Goal: Task Accomplishment & Management: Complete application form

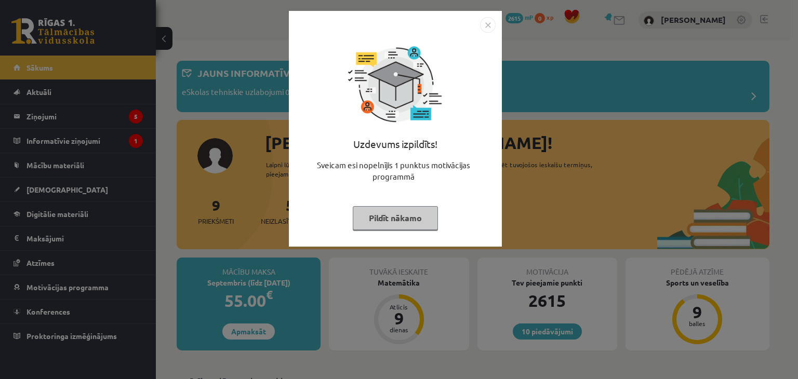
click at [377, 211] on button "Pildīt nākamo" at bounding box center [395, 218] width 85 height 24
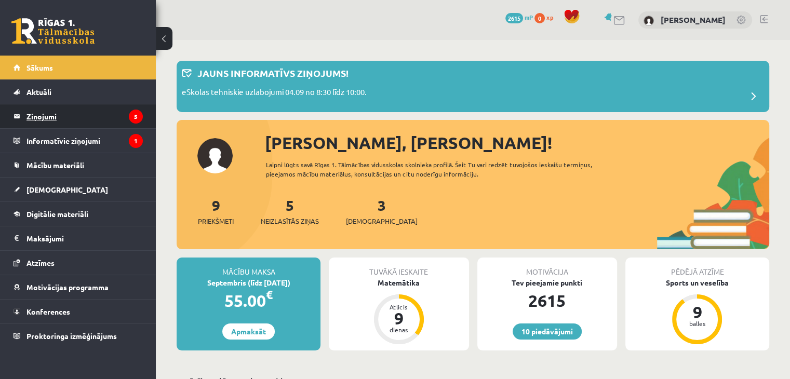
click at [59, 117] on legend "Ziņojumi 5" at bounding box center [84, 116] width 116 height 24
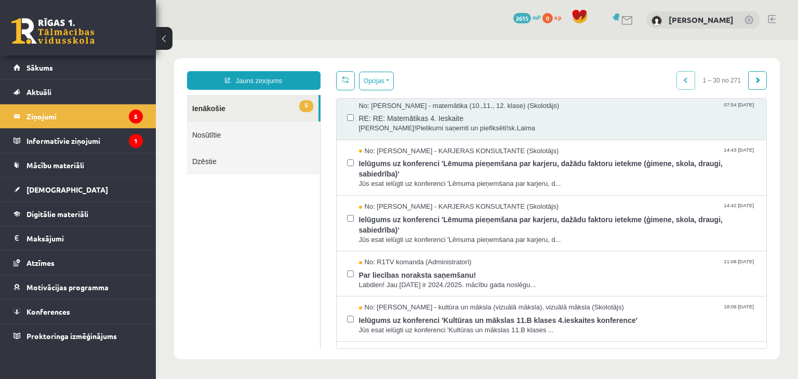
scroll to position [280, 0]
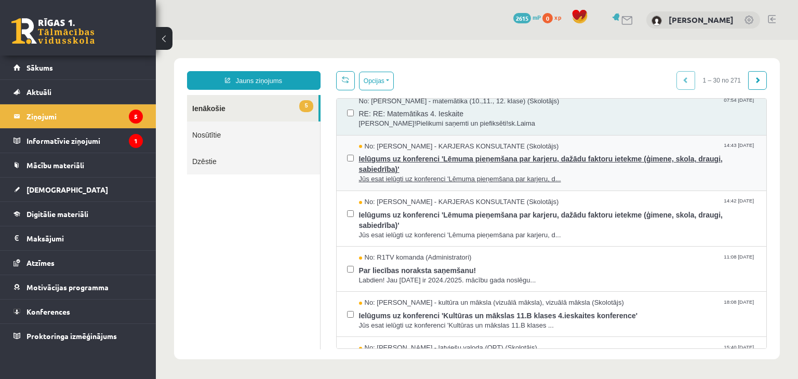
click at [517, 153] on span "Ielūgums uz konferenci 'Lēmuma pieņemšana par karjeru, dažādu faktoru ietekme (…" at bounding box center [557, 162] width 397 height 23
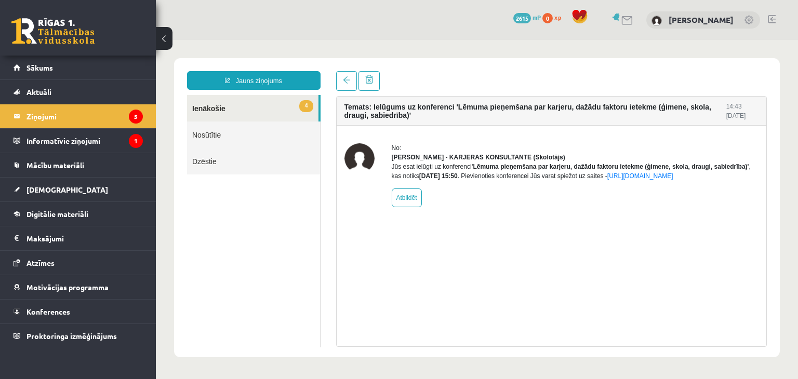
scroll to position [0, 0]
click at [339, 77] on link at bounding box center [346, 81] width 21 height 20
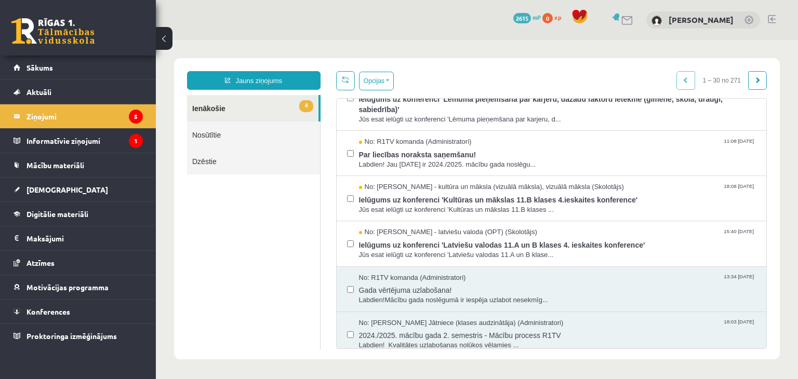
scroll to position [380, 0]
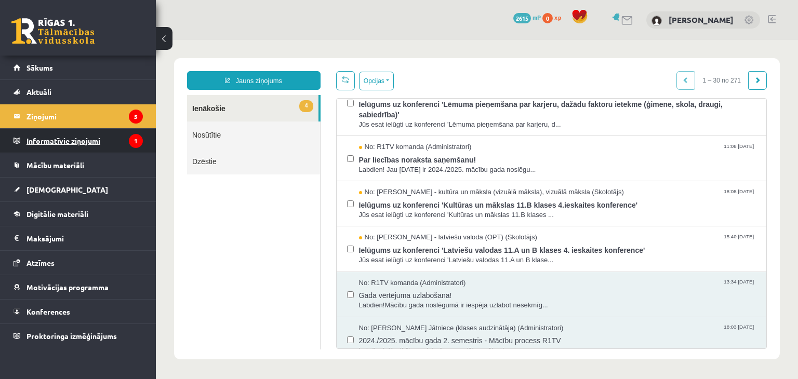
click at [117, 147] on legend "Informatīvie ziņojumi 1" at bounding box center [84, 141] width 116 height 24
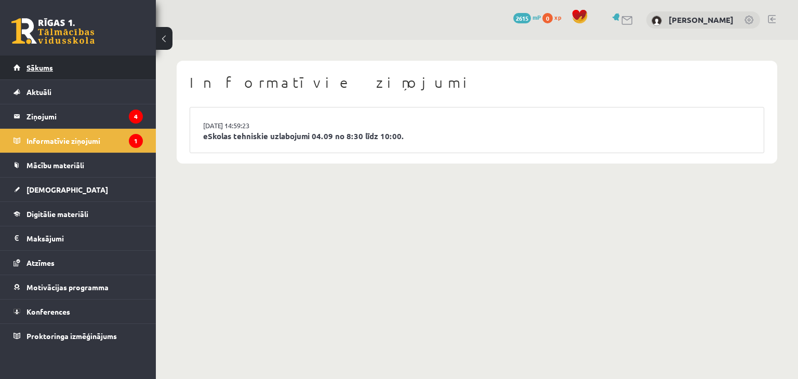
click at [99, 74] on link "Sākums" at bounding box center [78, 68] width 129 height 24
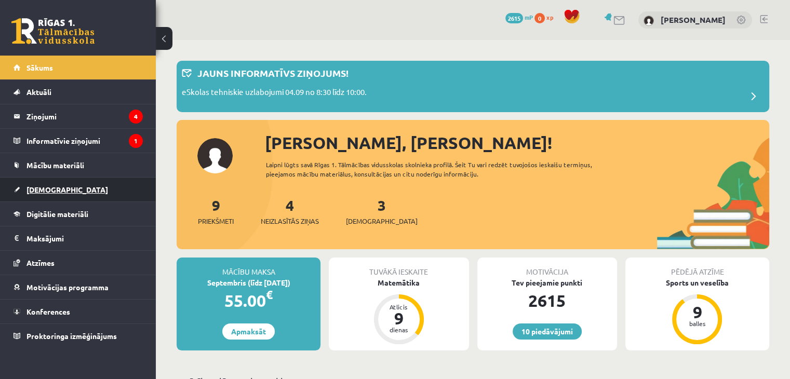
click at [33, 185] on span "[DEMOGRAPHIC_DATA]" at bounding box center [67, 189] width 82 height 9
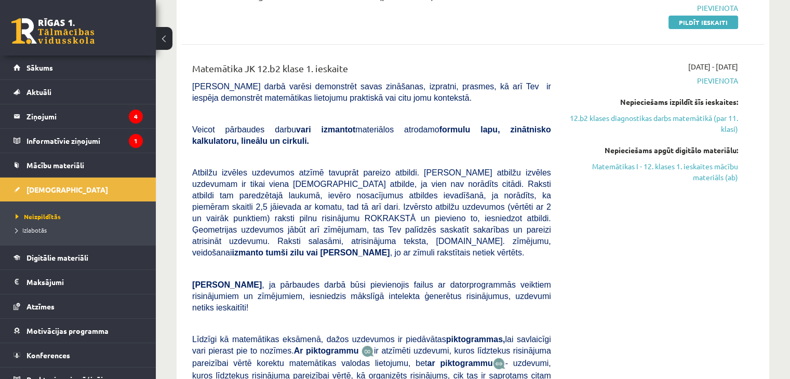
scroll to position [145, 0]
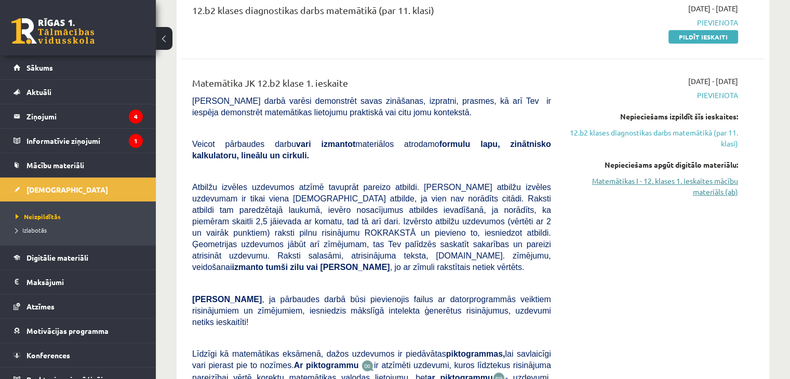
click at [642, 179] on link "Matemātikas I - 12. klases 1. ieskaites mācību materiāls (ab)" at bounding box center [652, 187] width 171 height 22
click at [648, 136] on link "12.b2 klases diagnostikas darbs matemātikā (par 11. klasi)" at bounding box center [652, 138] width 171 height 22
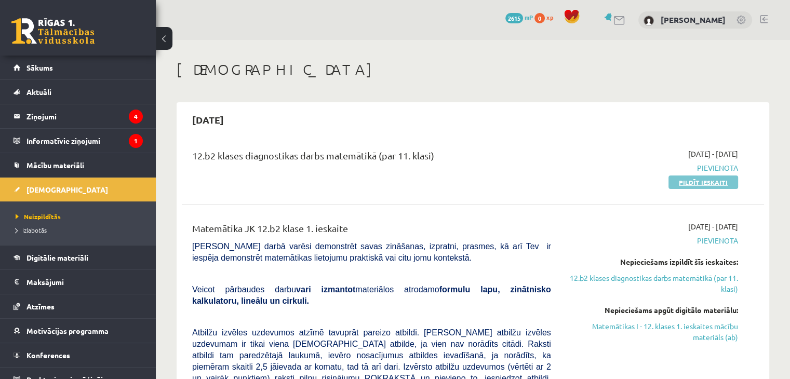
click at [680, 185] on link "Pildīt ieskaiti" at bounding box center [704, 183] width 70 height 14
click at [58, 262] on link "Digitālie materiāli" at bounding box center [78, 258] width 129 height 24
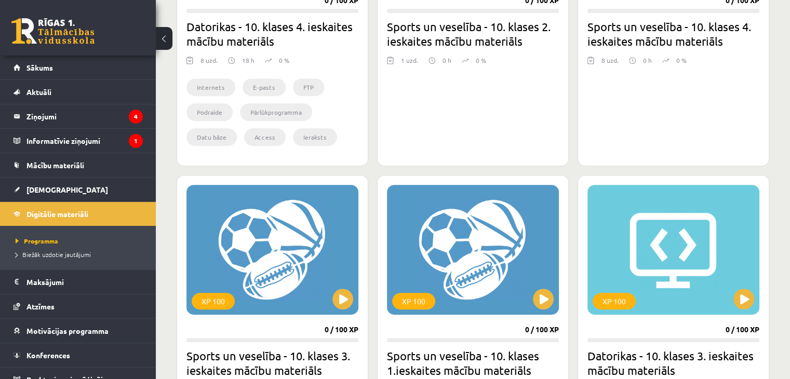
scroll to position [448, 0]
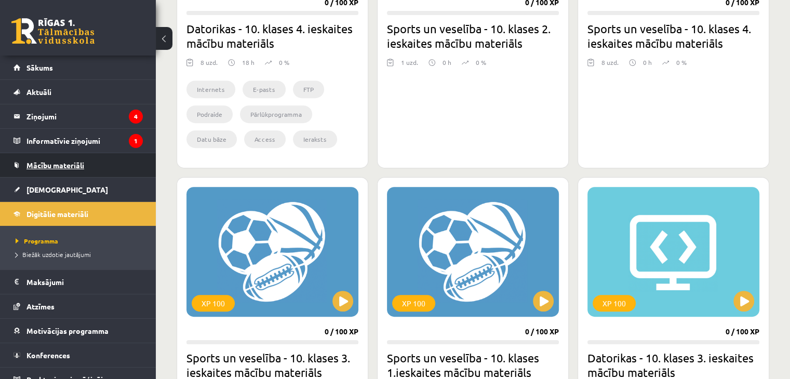
click at [70, 161] on span "Mācību materiāli" at bounding box center [55, 165] width 58 height 9
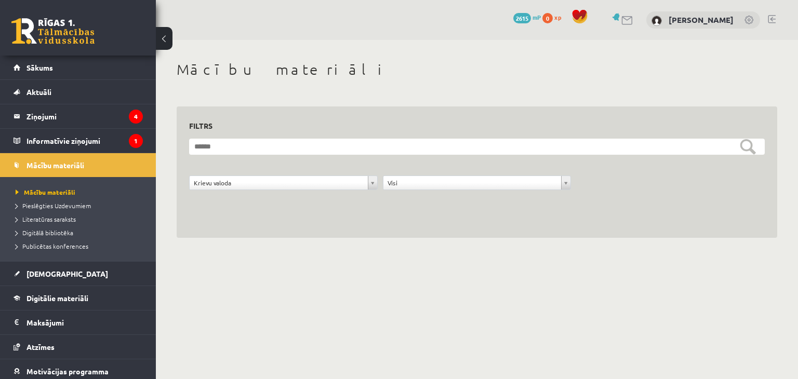
click at [377, 182] on div "Krievu valoda" at bounding box center [283, 183] width 189 height 15
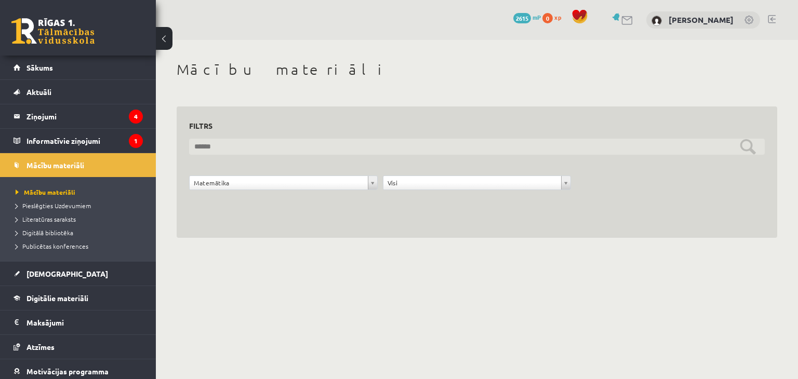
click at [746, 148] on input "text" at bounding box center [477, 147] width 576 height 16
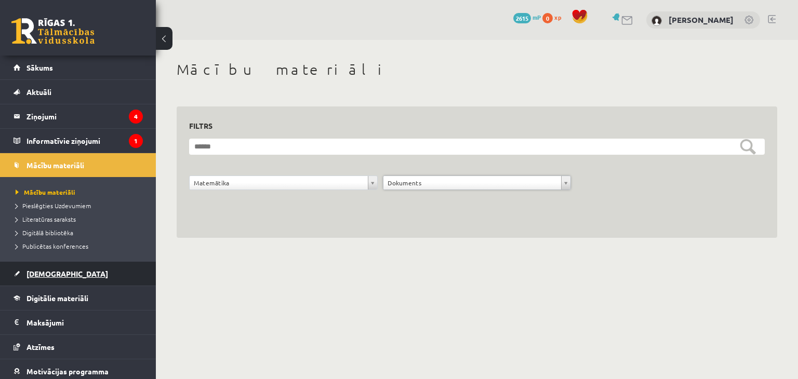
click at [51, 275] on span "[DEMOGRAPHIC_DATA]" at bounding box center [67, 273] width 82 height 9
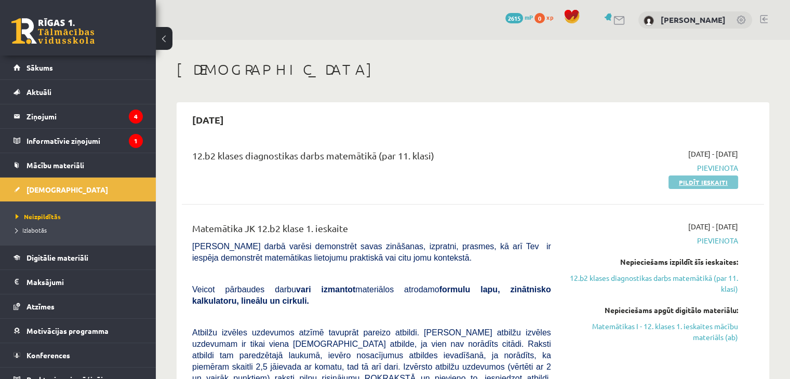
click at [706, 183] on link "Pildīt ieskaiti" at bounding box center [704, 183] width 70 height 14
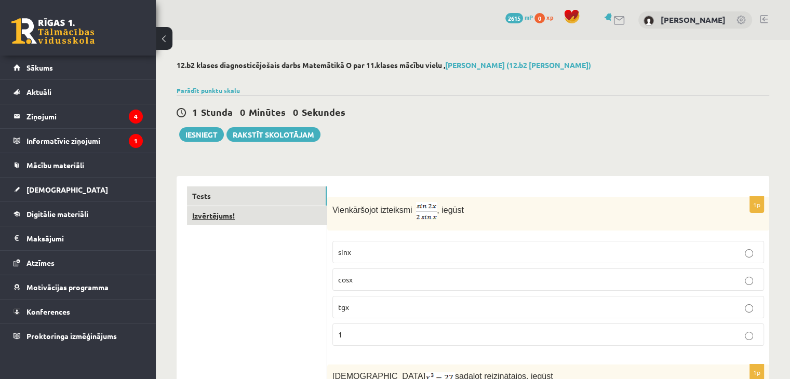
click at [288, 217] on link "Izvērtējums!" at bounding box center [257, 215] width 140 height 19
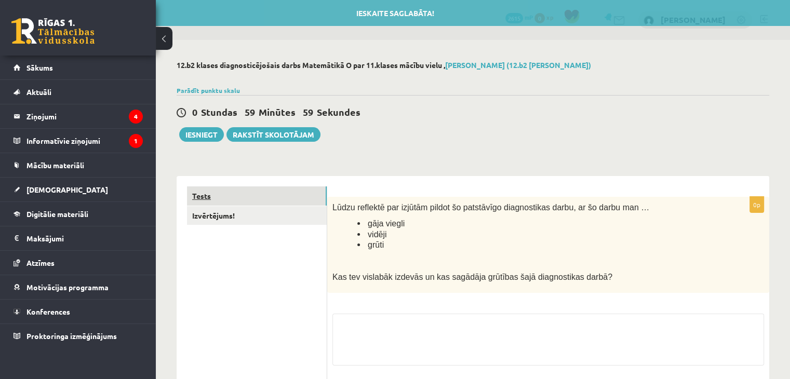
click at [295, 201] on link "Tests" at bounding box center [257, 196] width 140 height 19
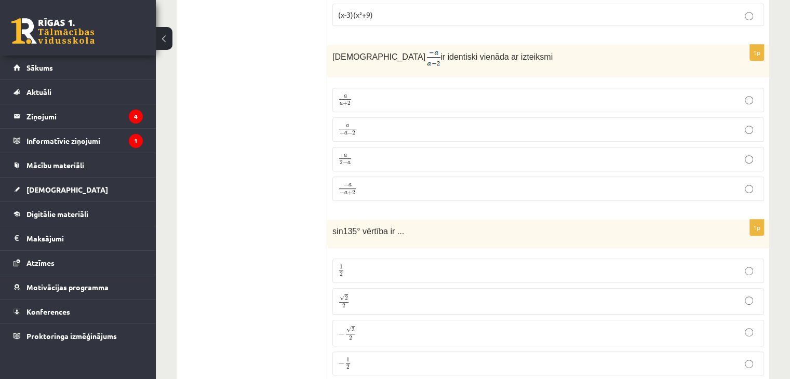
scroll to position [496, 0]
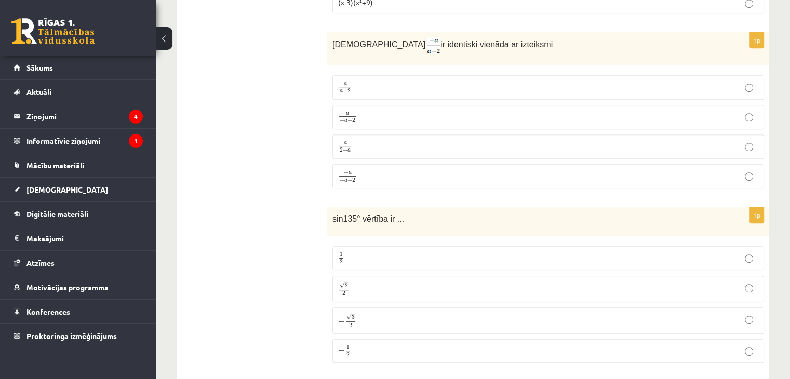
click at [414, 149] on label "a 2 − a a 2 − a" at bounding box center [549, 147] width 432 height 24
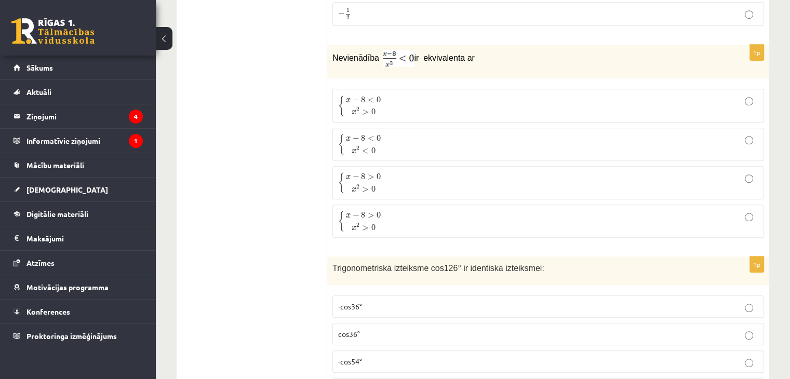
scroll to position [859, 0]
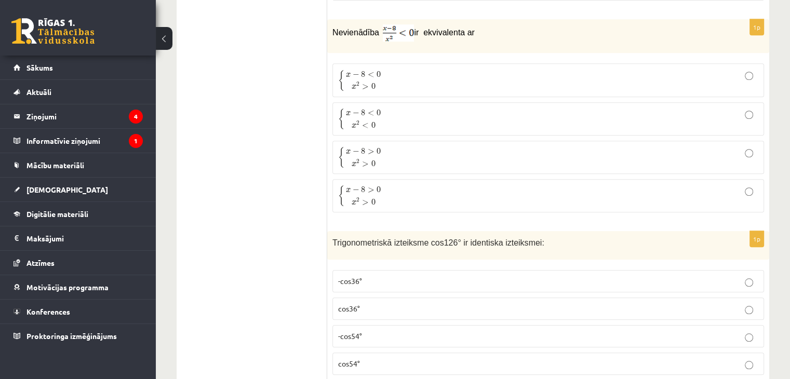
click at [746, 77] on p "{ x − 8 < 0 x 2 > 0 { x − 8 < 0 x 2 > 0" at bounding box center [548, 80] width 420 height 22
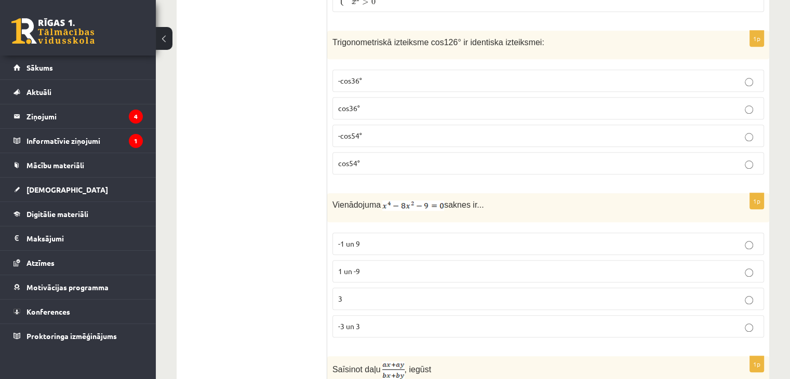
scroll to position [1079, 0]
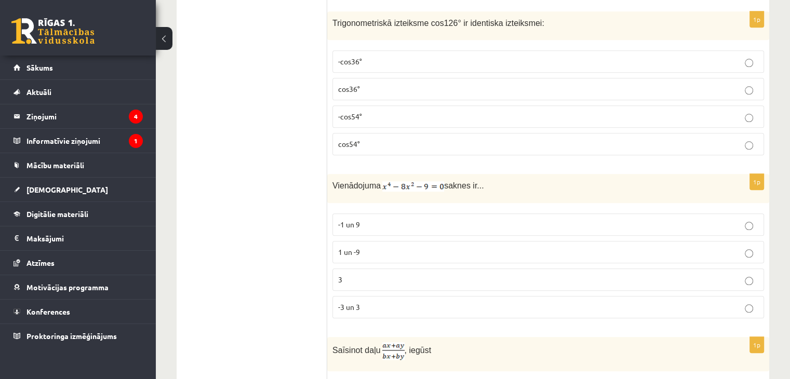
click at [579, 78] on label "cos36°" at bounding box center [549, 89] width 432 height 22
click at [605, 56] on p "-cos36°" at bounding box center [548, 61] width 420 height 11
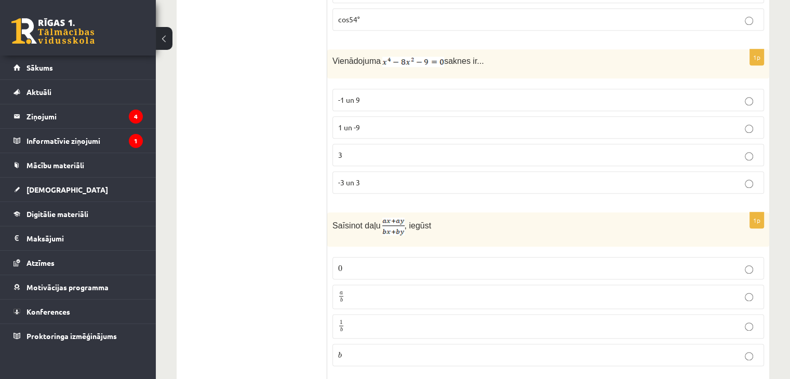
scroll to position [1184, 0]
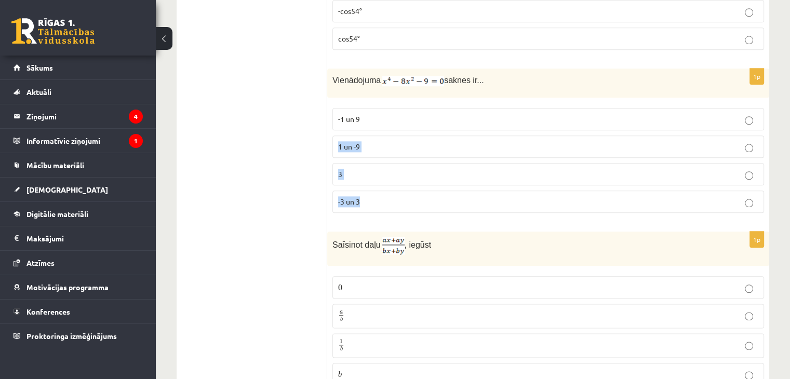
drag, startPoint x: 396, startPoint y: 193, endPoint x: 586, endPoint y: 97, distance: 212.6
click at [586, 103] on fieldset "-1 un 9 1 un -9 3 -3 un 3" at bounding box center [549, 159] width 432 height 113
click at [585, 114] on p "-1 un 9" at bounding box center [548, 119] width 420 height 11
click at [490, 163] on label "3" at bounding box center [549, 174] width 432 height 22
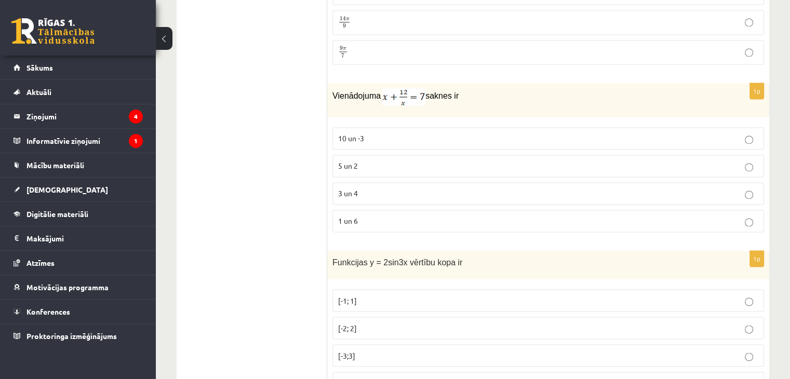
scroll to position [1695, 0]
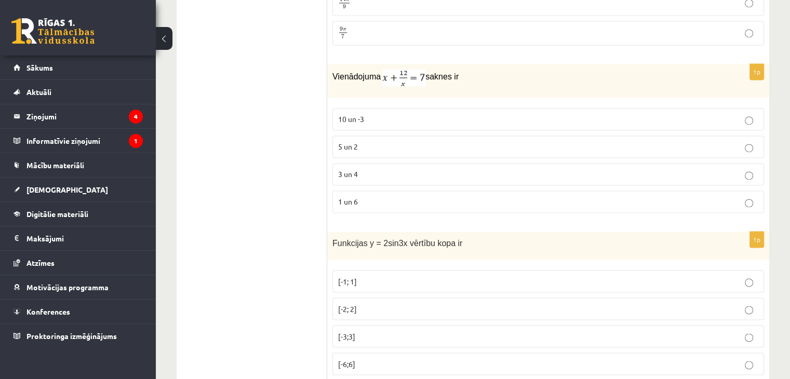
click at [751, 169] on p "3 un 4" at bounding box center [548, 174] width 420 height 11
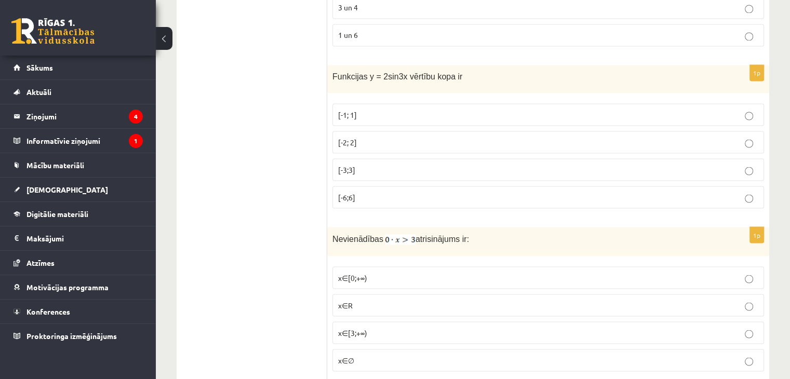
scroll to position [1843, 0]
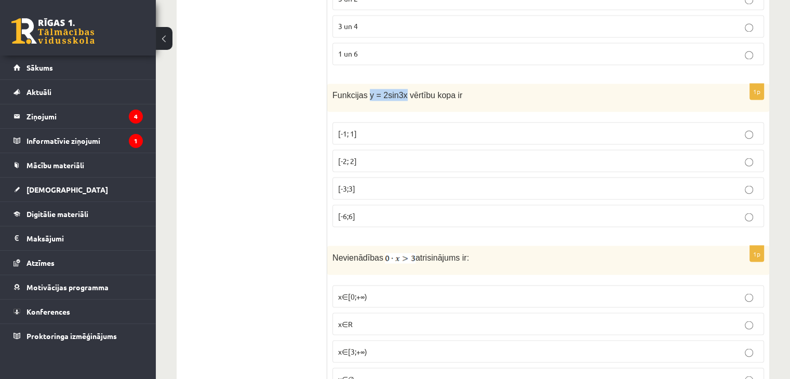
drag, startPoint x: 397, startPoint y: 84, endPoint x: 364, endPoint y: 87, distance: 33.4
click at [364, 91] on span "Funkcijas y = 2sin3x vērtību kopa ir" at bounding box center [398, 95] width 130 height 9
copy span "y = 2sin3x"
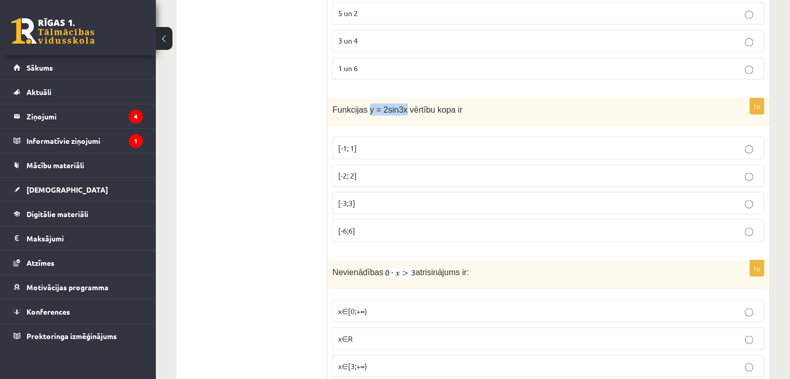
scroll to position [1779, 0]
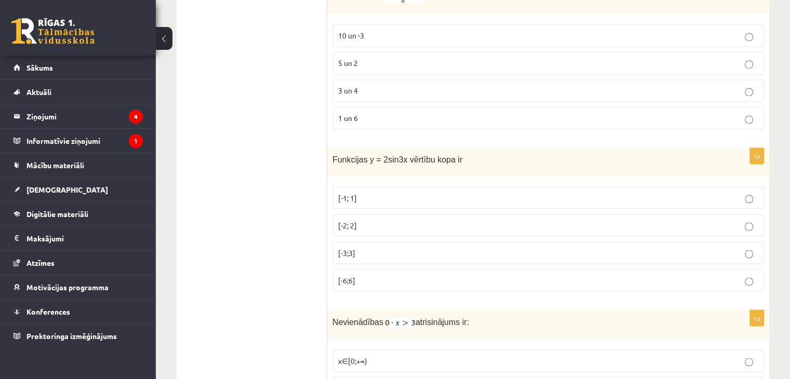
click at [412, 219] on label "[-2; 2]" at bounding box center [549, 225] width 432 height 22
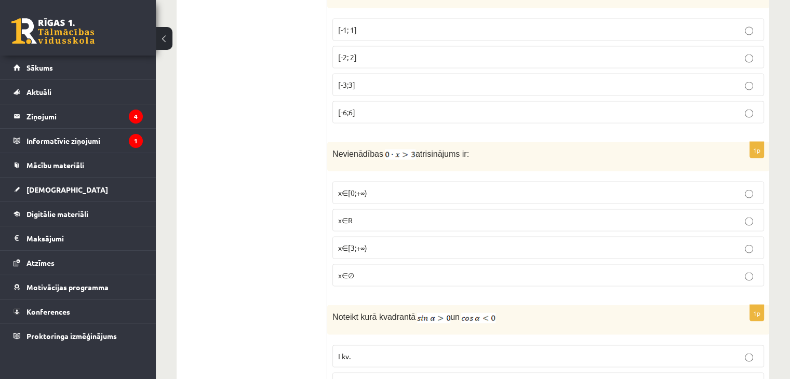
scroll to position [1954, 0]
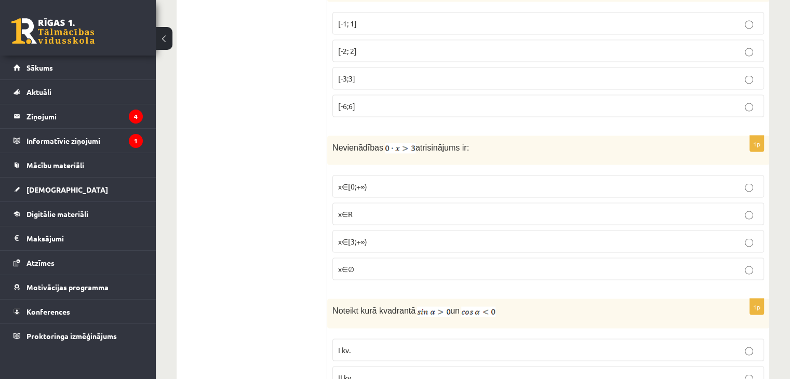
click at [364, 258] on label "x∈∅" at bounding box center [549, 269] width 432 height 22
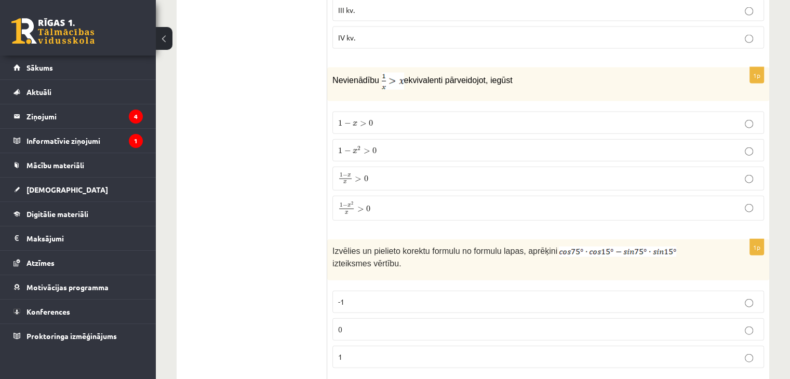
scroll to position [2342, 0]
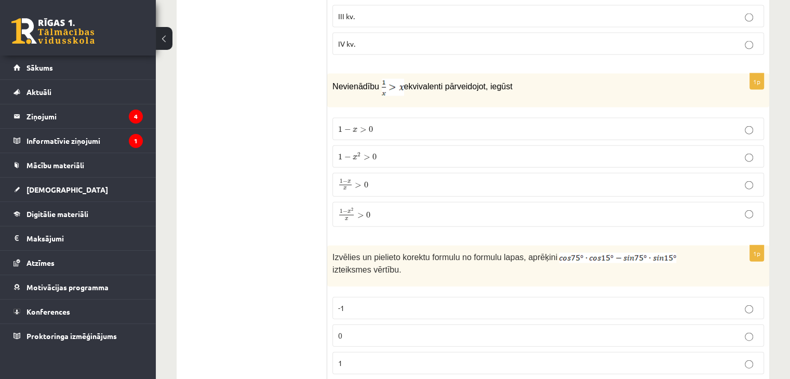
click at [384, 208] on p "1 − x 2 x > 0 1 − x 2 x > 0" at bounding box center [548, 215] width 420 height 14
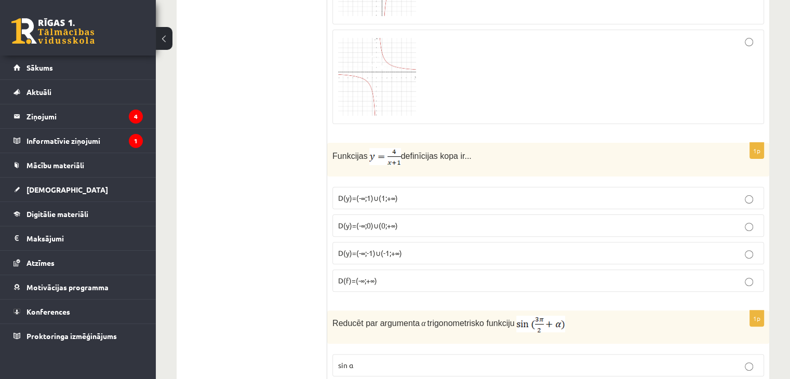
scroll to position [4236, 0]
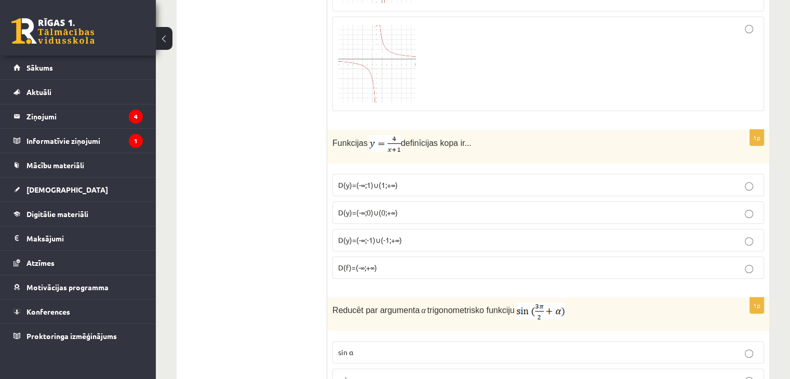
click at [532, 235] on p "D(y)=(-∞;-1)∪(-1;+∞)" at bounding box center [548, 240] width 420 height 11
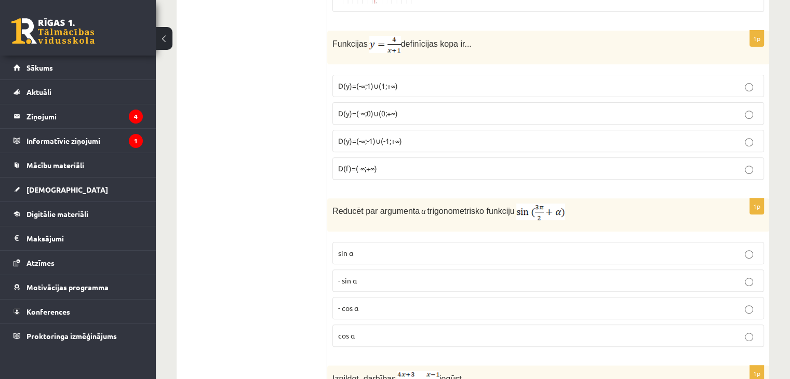
scroll to position [4367, 0]
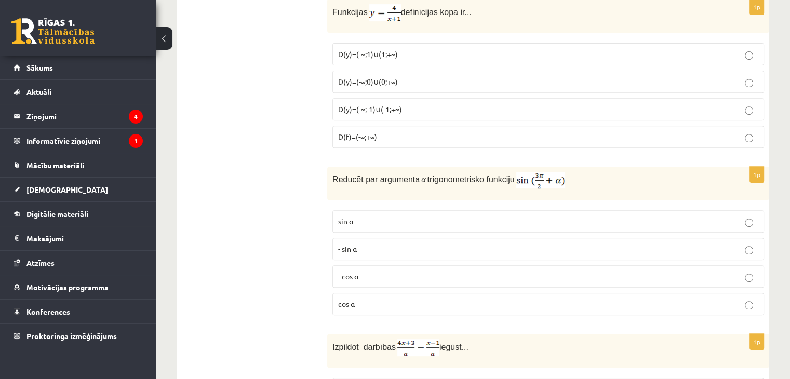
click at [480, 266] on label "- cos ⁡α" at bounding box center [549, 277] width 432 height 22
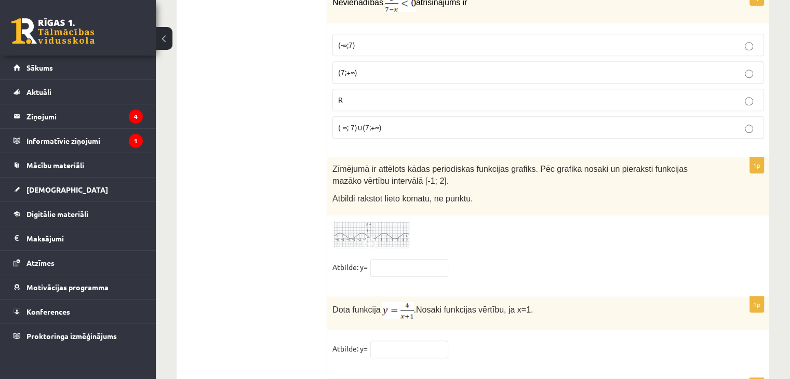
scroll to position [5086, 0]
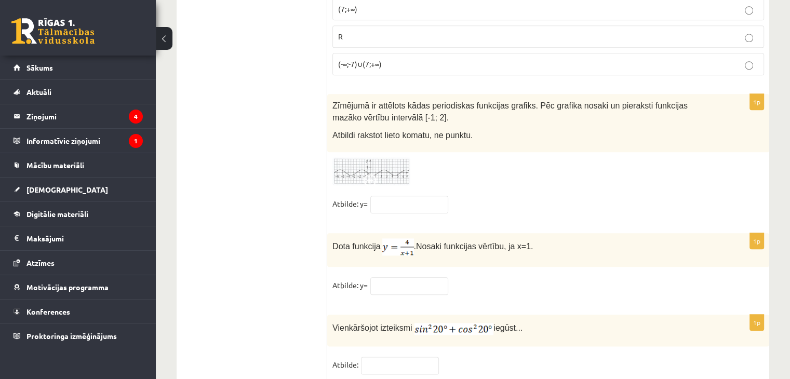
click at [356, 157] on img at bounding box center [372, 171] width 78 height 29
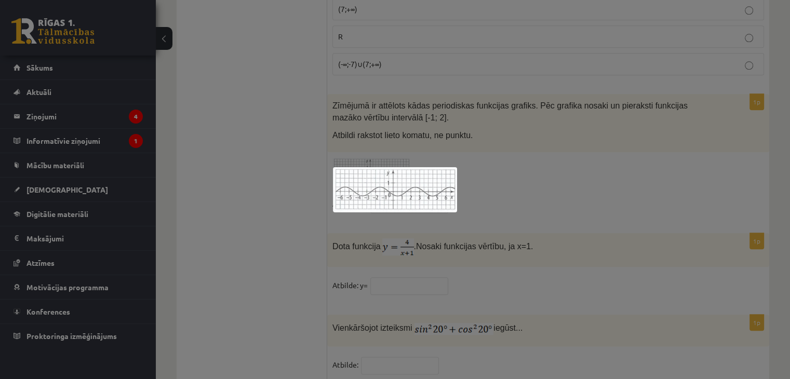
click at [256, 152] on div at bounding box center [395, 189] width 790 height 379
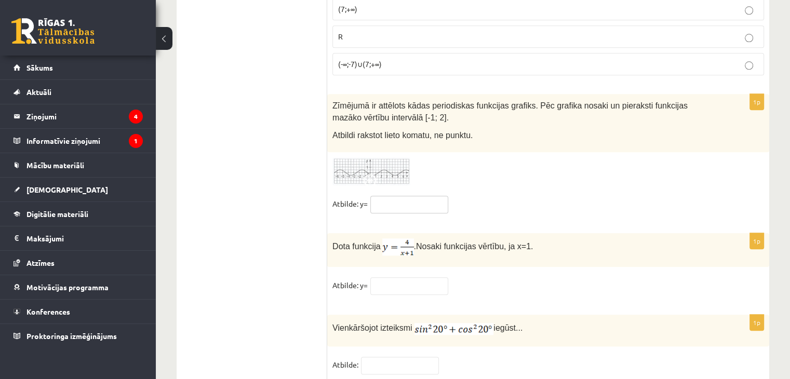
click at [406, 196] on input "text" at bounding box center [409, 205] width 78 height 18
type input "****"
click at [394, 277] on input "text" at bounding box center [409, 286] width 78 height 18
type input "*"
click at [370, 357] on input "text" at bounding box center [400, 366] width 78 height 18
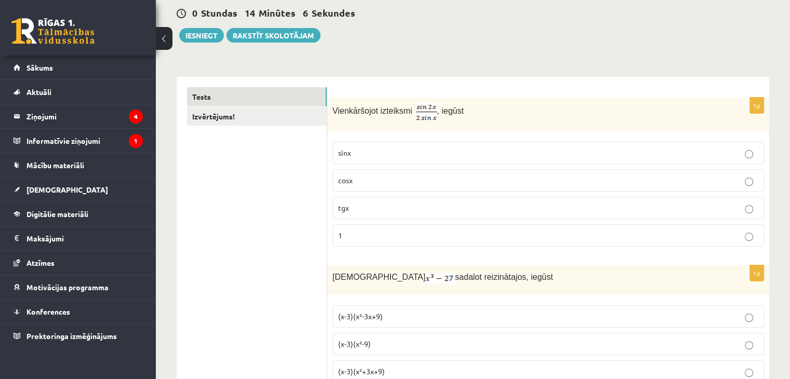
scroll to position [0, 0]
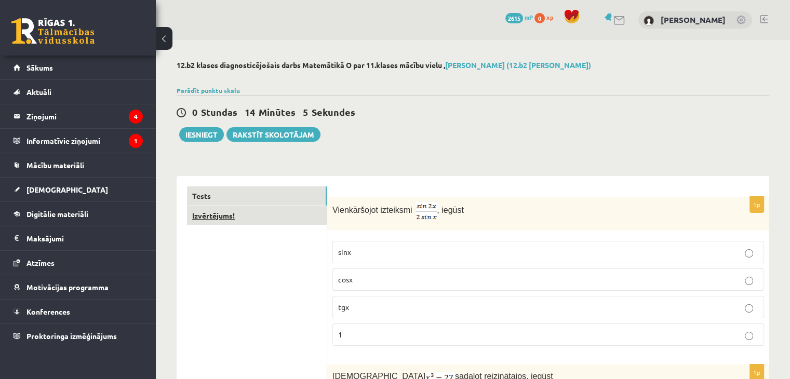
type input "*"
click at [285, 217] on link "Izvērtējums!" at bounding box center [257, 215] width 140 height 19
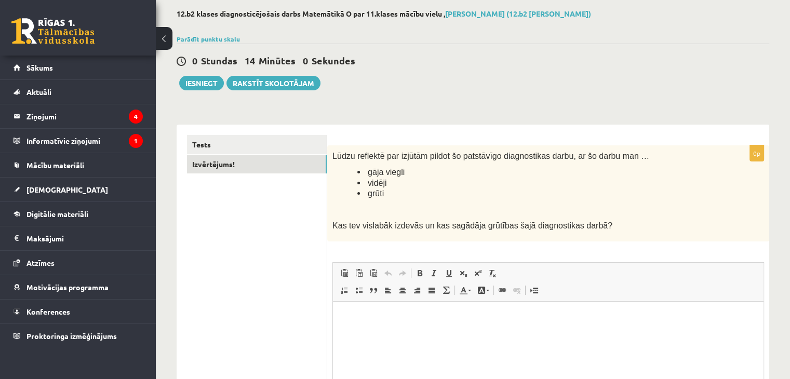
scroll to position [48, 0]
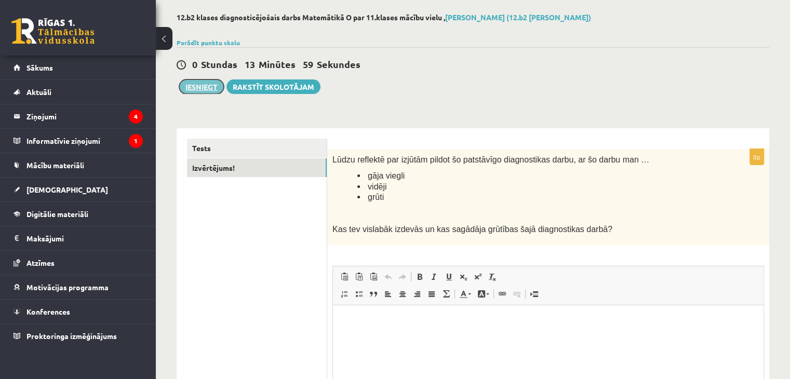
click at [207, 84] on button "Iesniegt" at bounding box center [201, 86] width 45 height 15
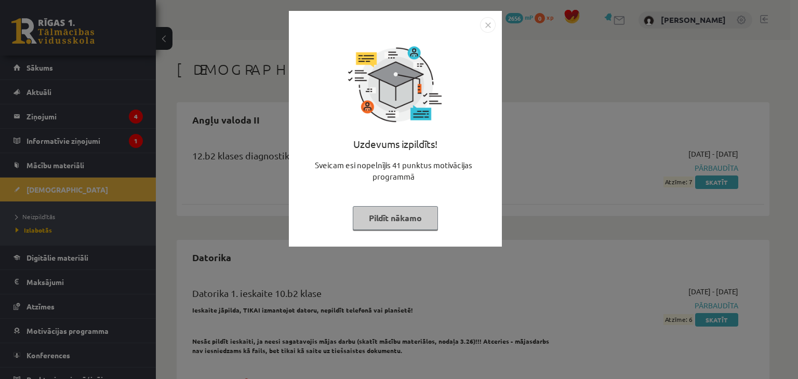
click at [384, 217] on button "Pildīt nākamo" at bounding box center [395, 218] width 85 height 24
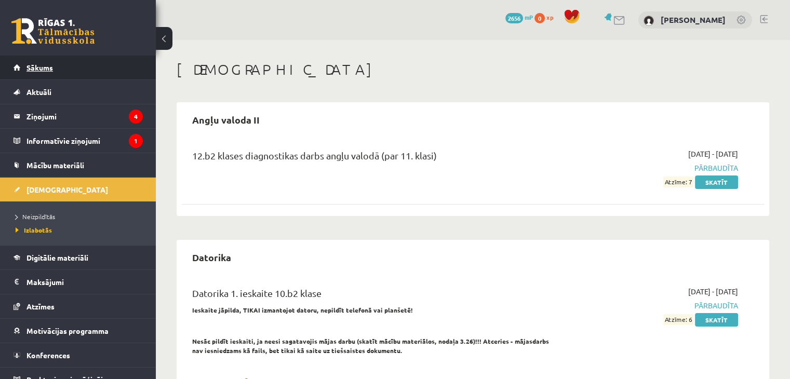
click at [73, 67] on link "Sākums" at bounding box center [78, 68] width 129 height 24
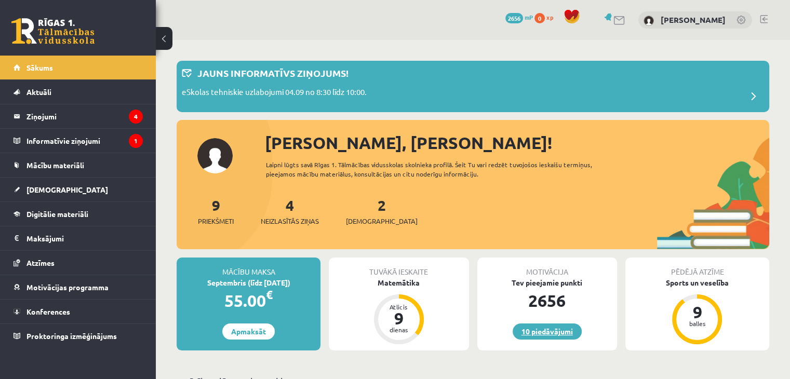
click at [567, 328] on link "10 piedāvājumi" at bounding box center [547, 332] width 69 height 16
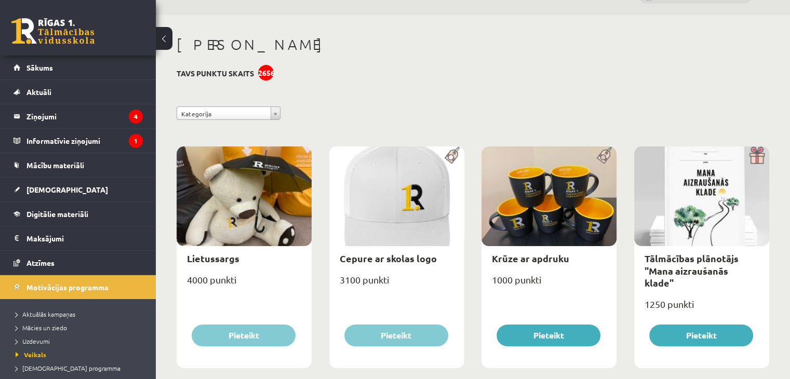
scroll to position [26, 0]
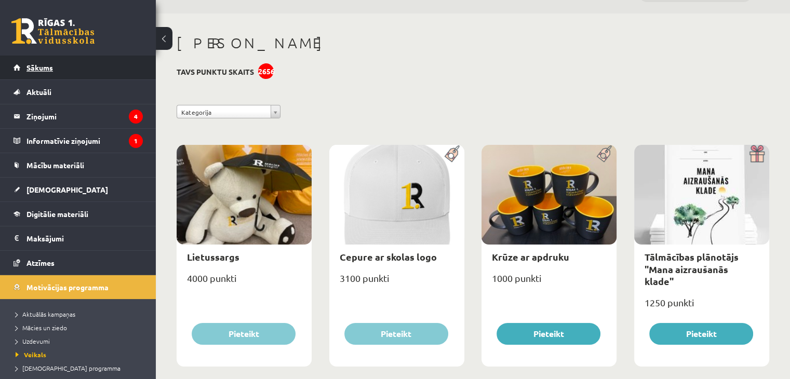
click at [55, 76] on link "Sākums" at bounding box center [78, 68] width 129 height 24
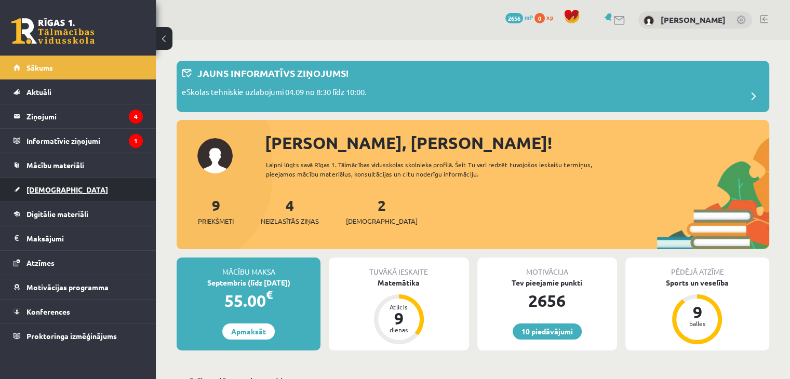
click at [95, 192] on link "[DEMOGRAPHIC_DATA]" at bounding box center [78, 190] width 129 height 24
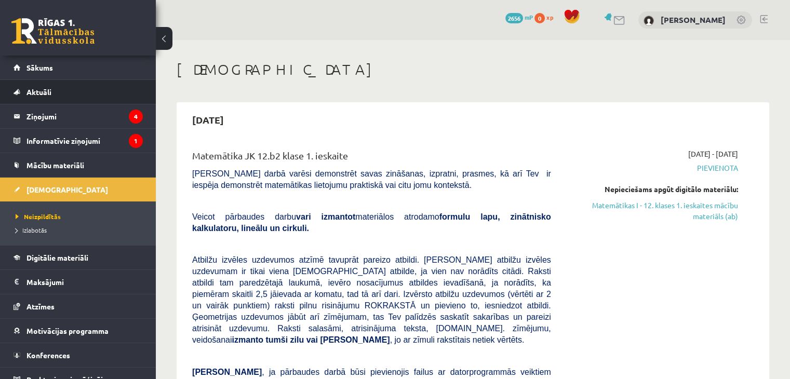
click at [127, 79] on li "Aktuāli Kā mācīties eSKOLĀ Kontakti Normatīvie akti Online konsultācijas Skolot…" at bounding box center [78, 91] width 156 height 25
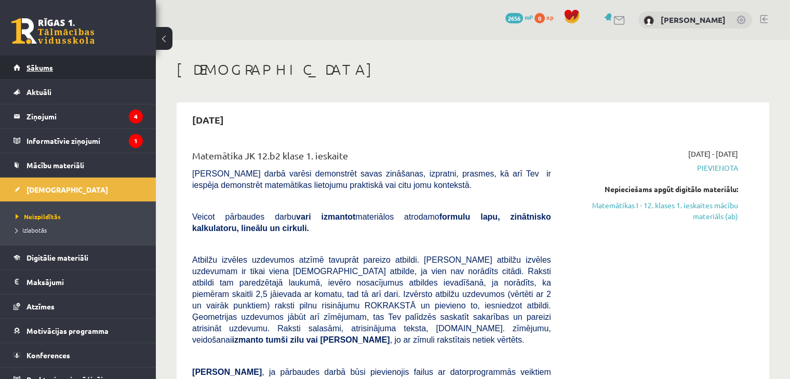
click at [122, 71] on link "Sākums" at bounding box center [78, 68] width 129 height 24
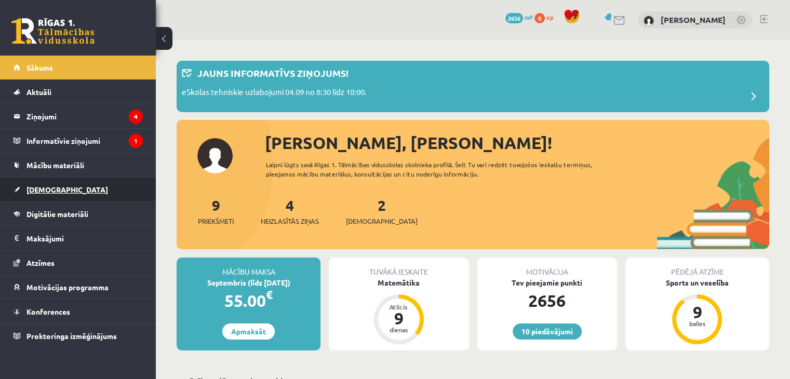
click at [80, 191] on link "[DEMOGRAPHIC_DATA]" at bounding box center [78, 190] width 129 height 24
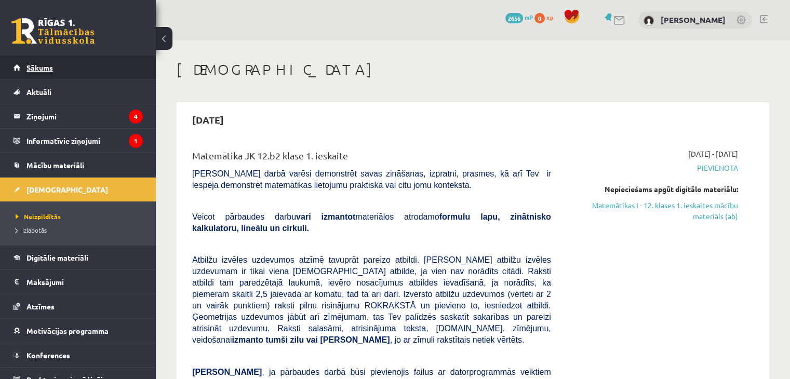
click at [127, 73] on link "Sākums" at bounding box center [78, 68] width 129 height 24
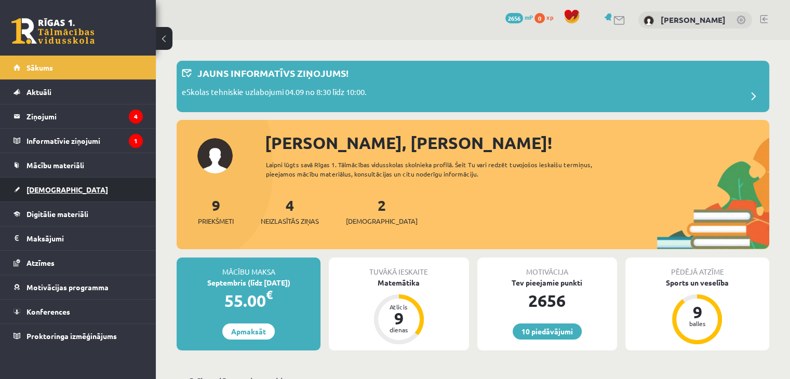
click at [89, 189] on link "[DEMOGRAPHIC_DATA]" at bounding box center [78, 190] width 129 height 24
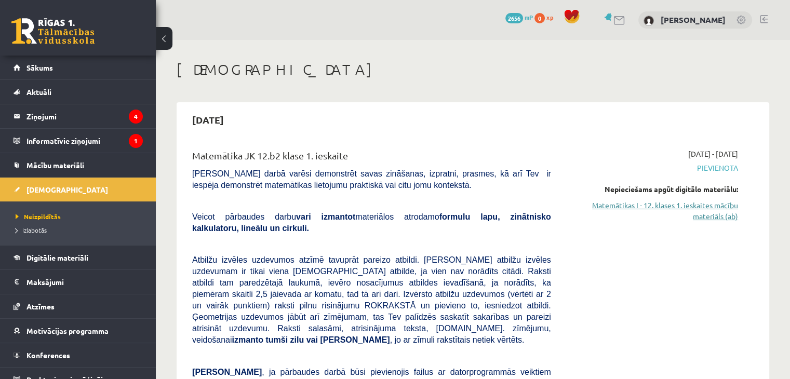
click at [729, 207] on link "Matemātikas I - 12. klases 1. ieskaites mācību materiāls (ab)" at bounding box center [652, 211] width 171 height 22
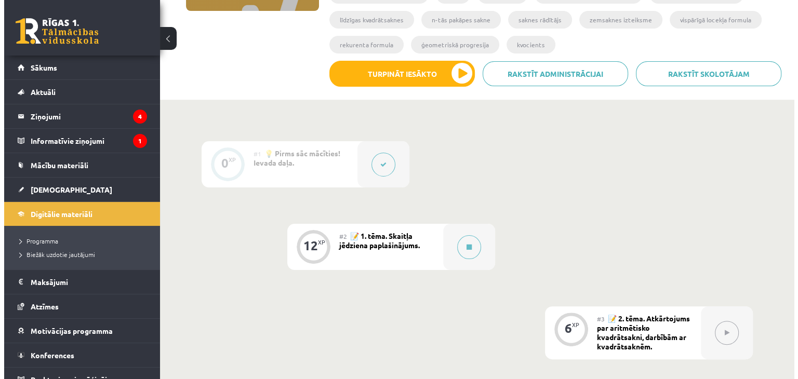
scroll to position [189, 0]
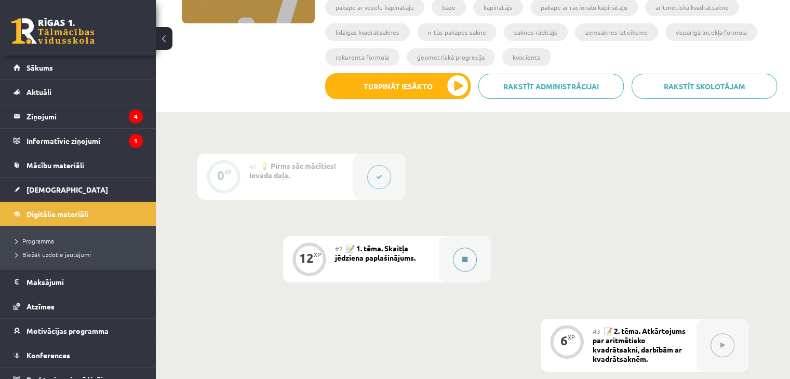
click at [453, 261] on div at bounding box center [465, 259] width 52 height 46
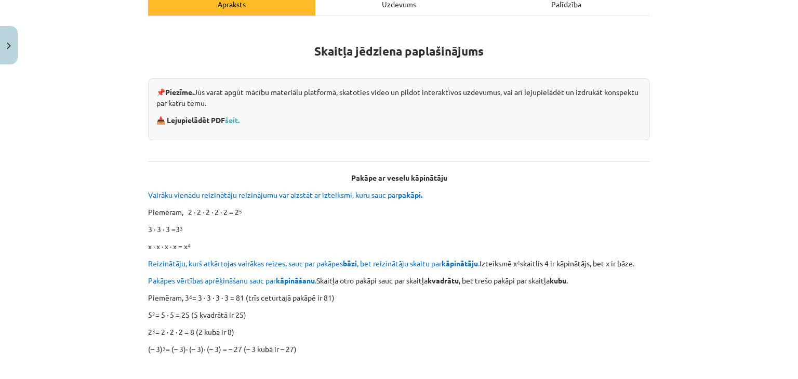
scroll to position [169, 0]
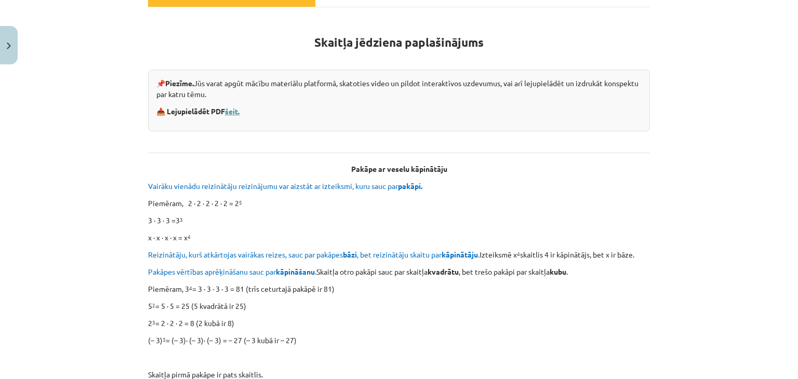
click at [236, 113] on link "šeit." at bounding box center [232, 111] width 15 height 9
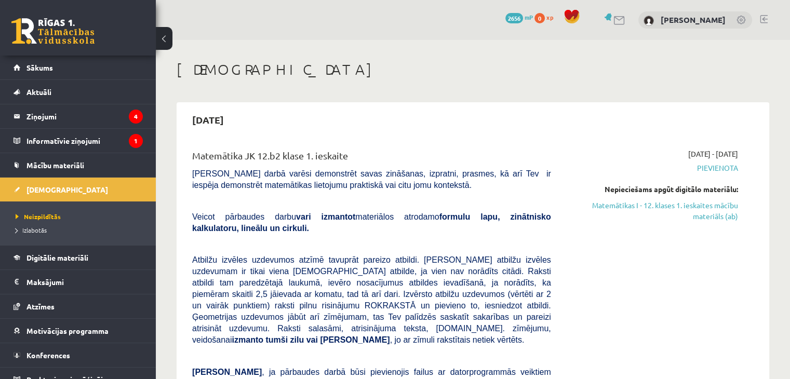
click at [763, 19] on link at bounding box center [764, 19] width 8 height 8
